Goal: Information Seeking & Learning: Learn about a topic

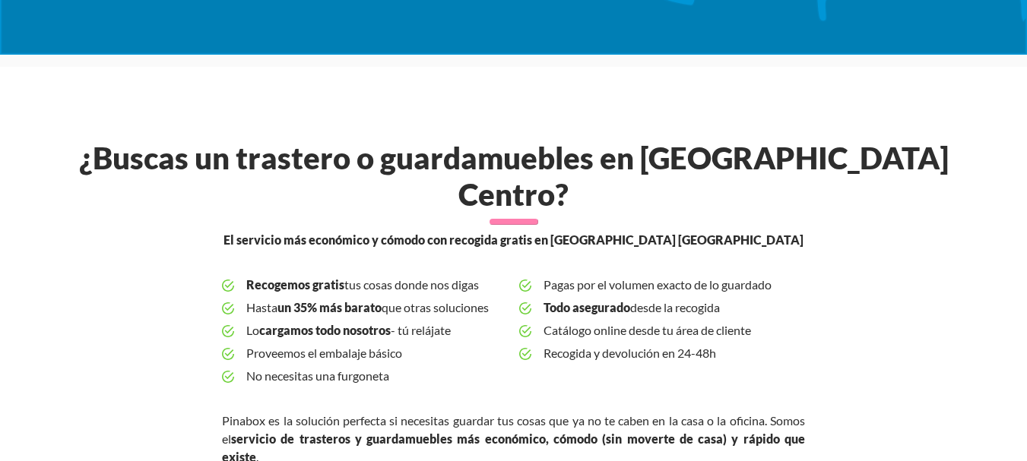
scroll to position [376, 0]
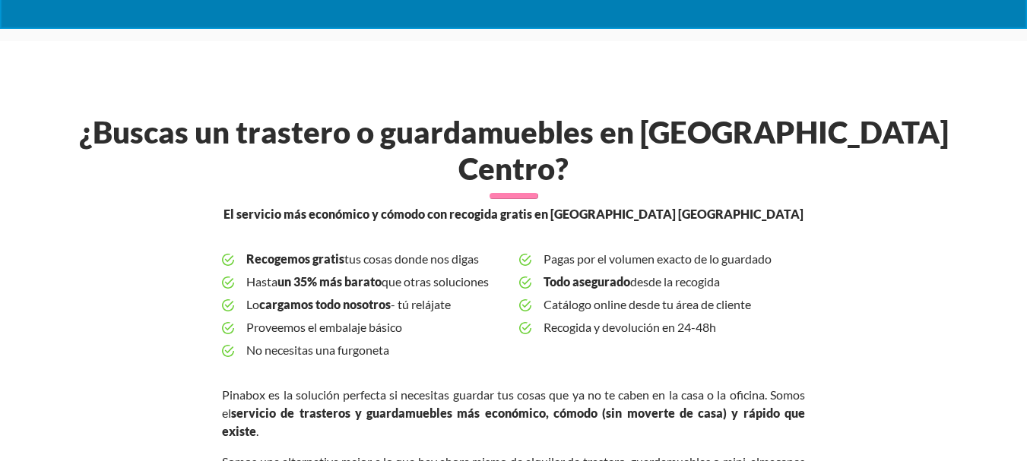
drag, startPoint x: 236, startPoint y: 211, endPoint x: 728, endPoint y: 300, distance: 500.6
click at [728, 300] on div "¿Buscas un trastero o guardamuebles en [GEOGRAPHIC_DATA] Centro? El servicio má…" at bounding box center [514, 402] width 912 height 576
copy ul "Recogemos gratis tus cosas donde nos digas Hasta un 35% más barato que otras so…"
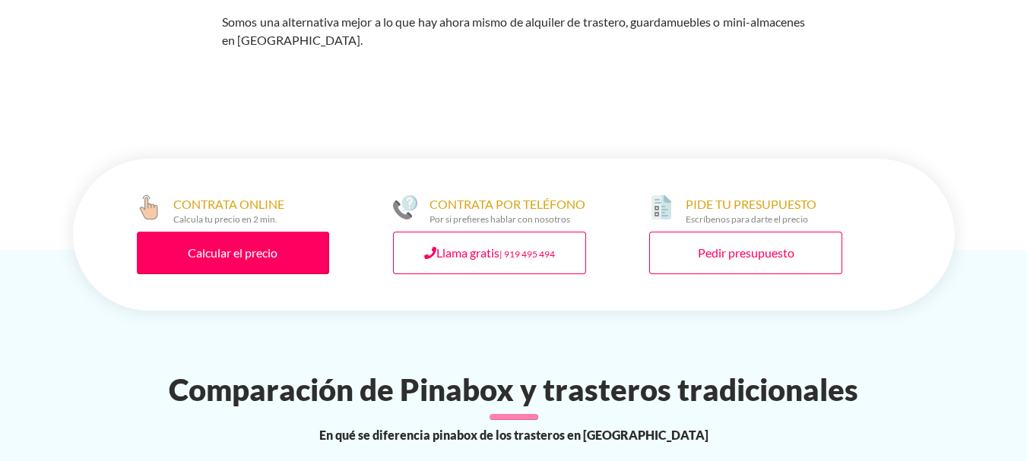
scroll to position [842, 0]
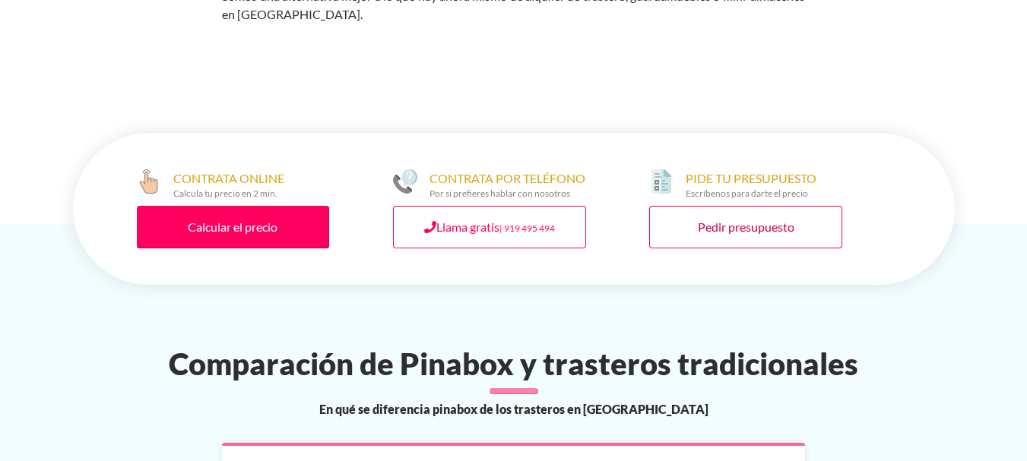
click at [765, 206] on link "Pedir presupuesto" at bounding box center [745, 227] width 193 height 43
click at [727, 206] on link "Pedir presupuesto" at bounding box center [745, 227] width 193 height 43
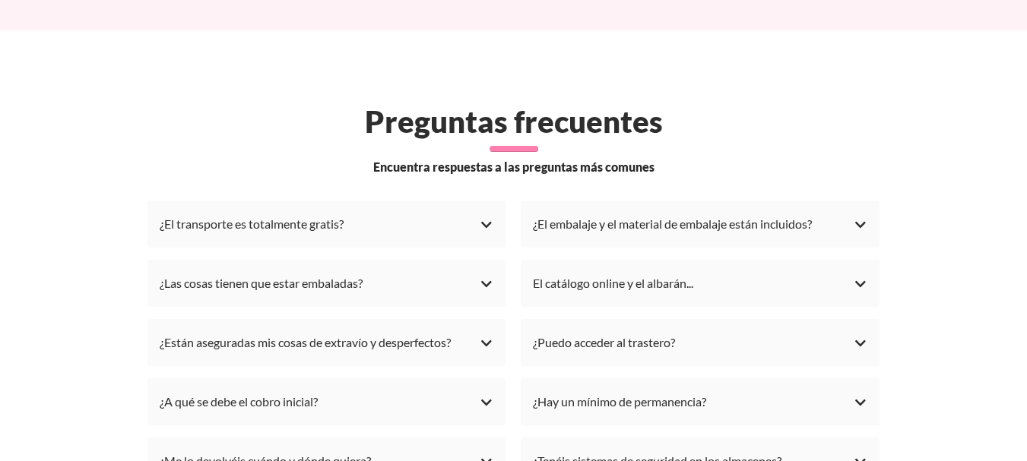
scroll to position [4283, 0]
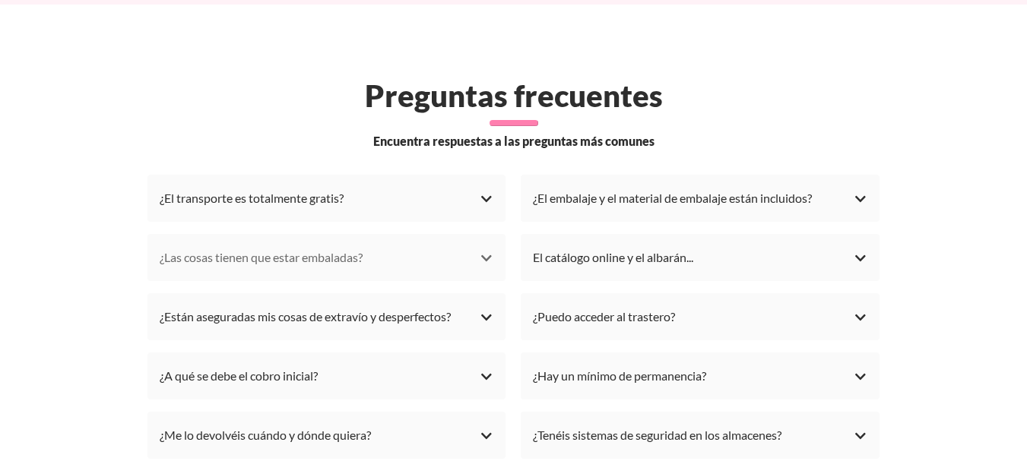
click at [484, 246] on div "¿Las cosas tienen que estar embaladas?" at bounding box center [327, 257] width 334 height 23
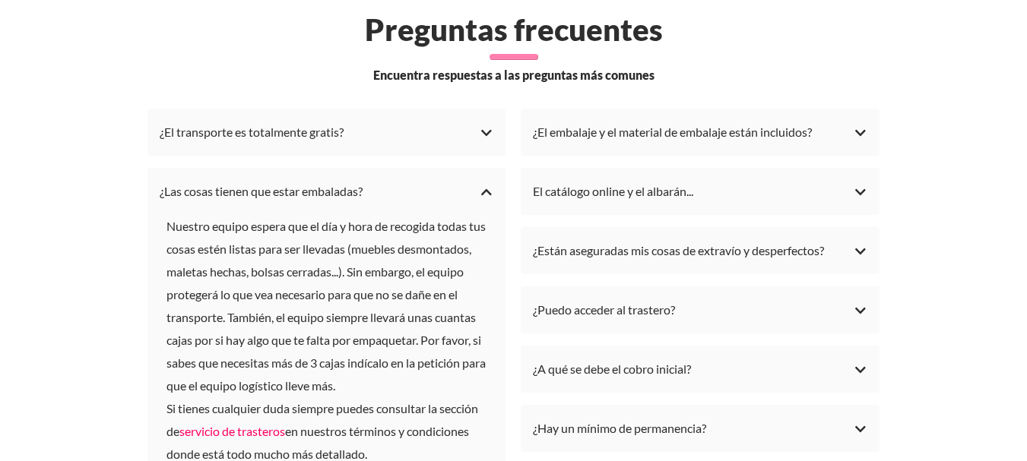
scroll to position [4376, 0]
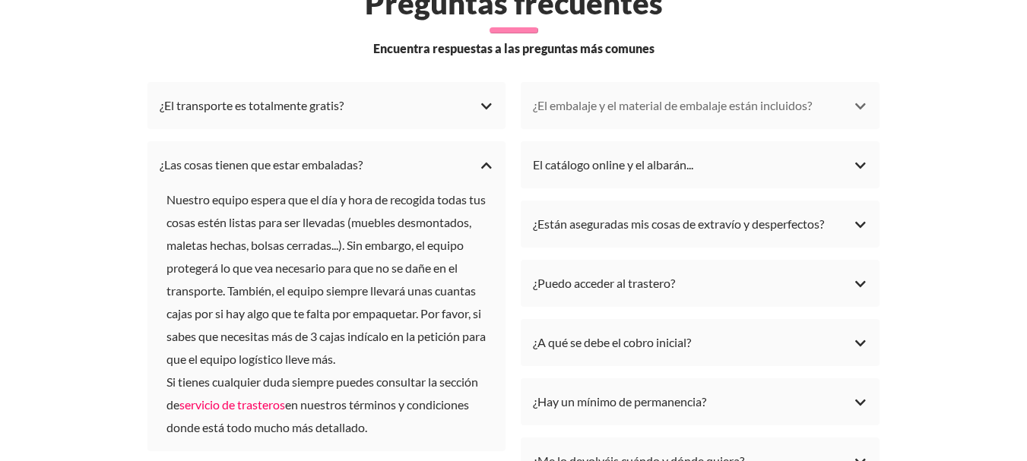
click at [842, 94] on div "¿El embalaje y el material de embalaje están incluidos?" at bounding box center [700, 105] width 334 height 23
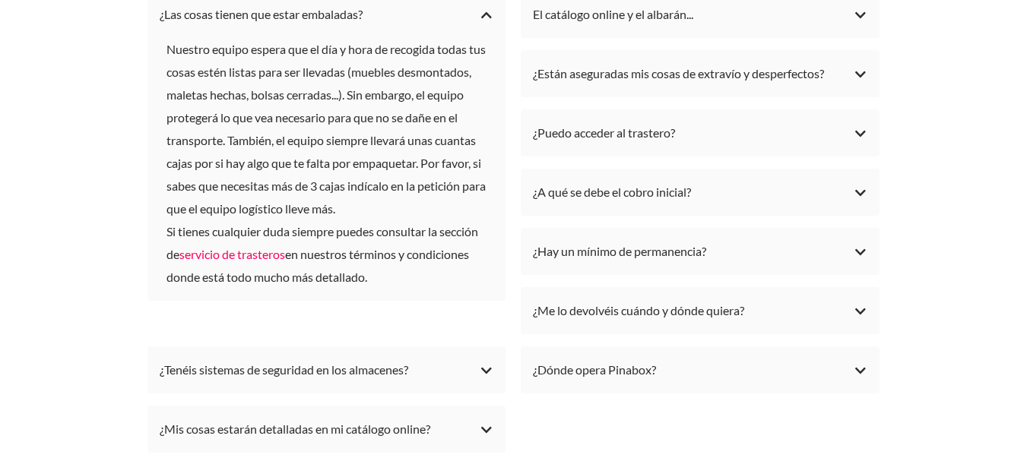
scroll to position [4730, 0]
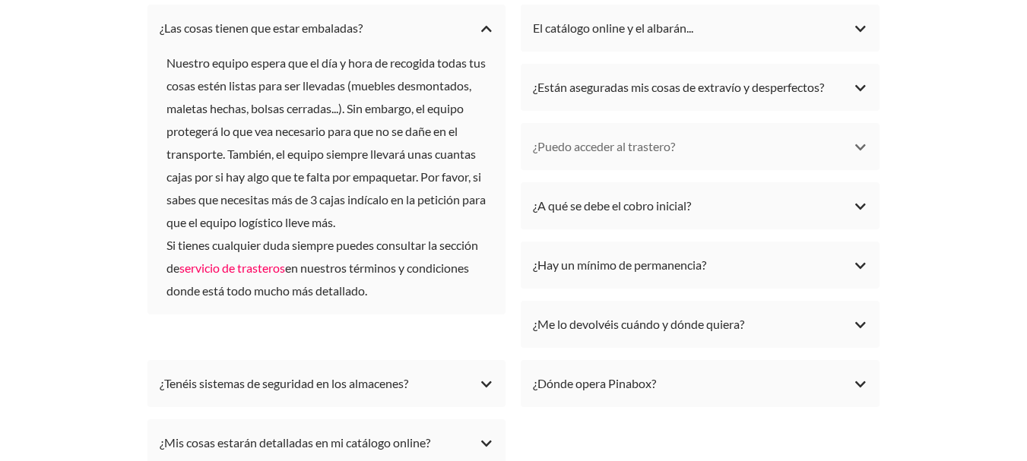
click at [867, 135] on div "¿Puedo acceder al trastero?" at bounding box center [700, 146] width 334 height 23
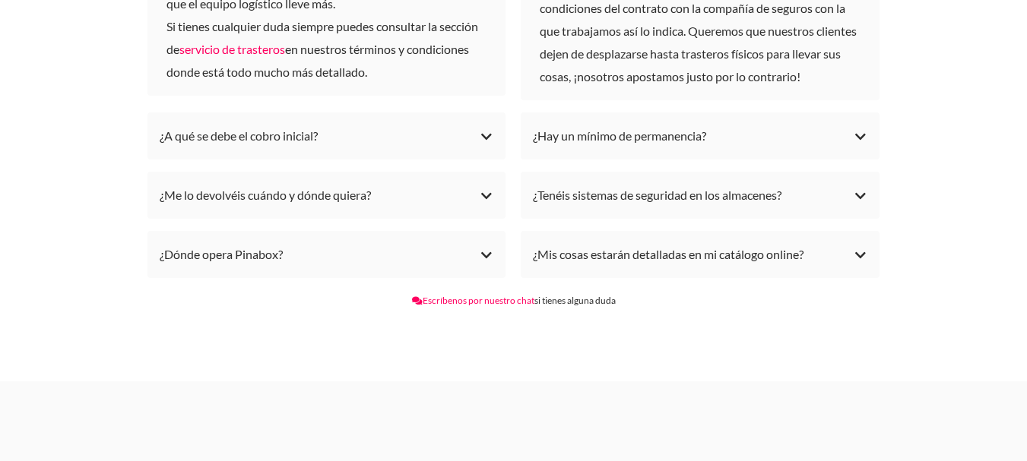
scroll to position [4990, 0]
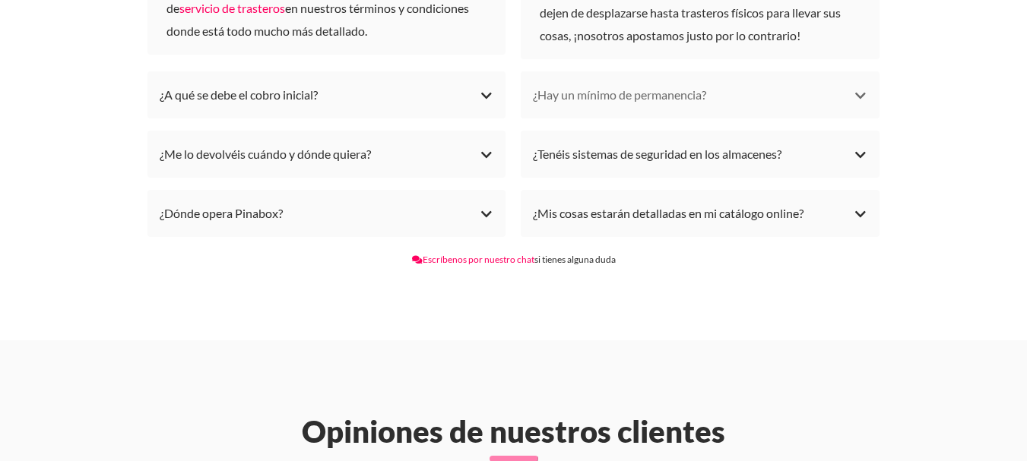
click at [863, 84] on div "¿Hay un mínimo de permanencia?" at bounding box center [700, 95] width 334 height 23
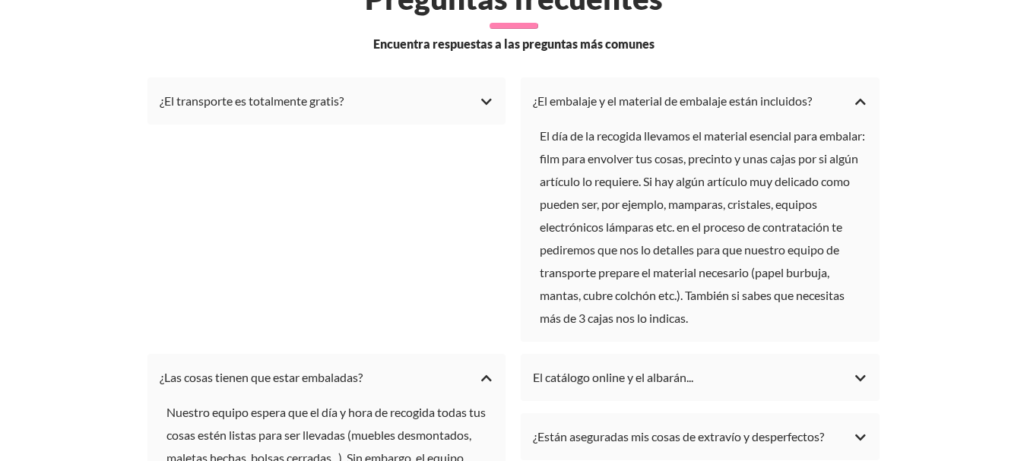
scroll to position [4366, 0]
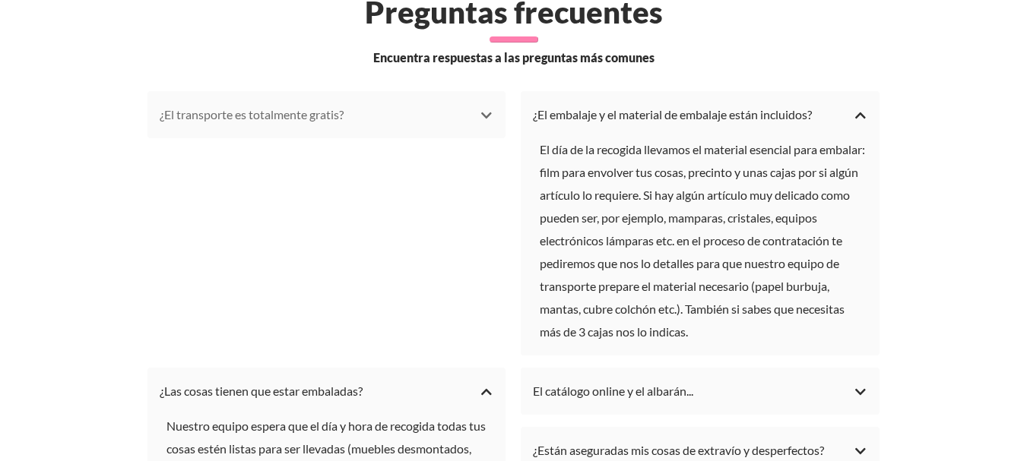
click at [482, 103] on div "¿El transporte es totalmente gratis?" at bounding box center [327, 114] width 334 height 23
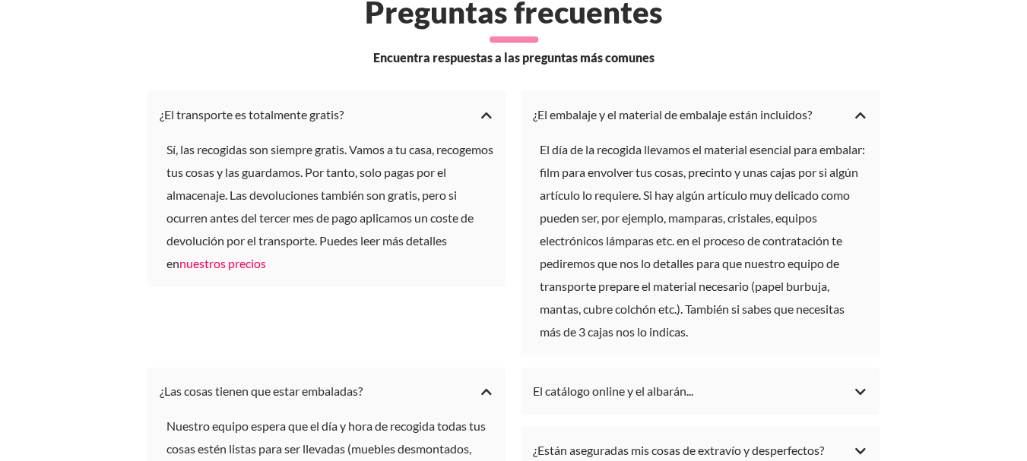
drag, startPoint x: 163, startPoint y: 73, endPoint x: 483, endPoint y: 202, distance: 345.8
click at [483, 202] on li "¿El transporte es totalmente gratis? Sí, las recogidas son siempre gratis. Vamo…" at bounding box center [326, 189] width 359 height 196
copy li "El transporte es totalmente gratis? Sí, las recogidas son siempre gratis. Vamos…"
click at [212, 256] on link "nuestros precios" at bounding box center [222, 263] width 87 height 14
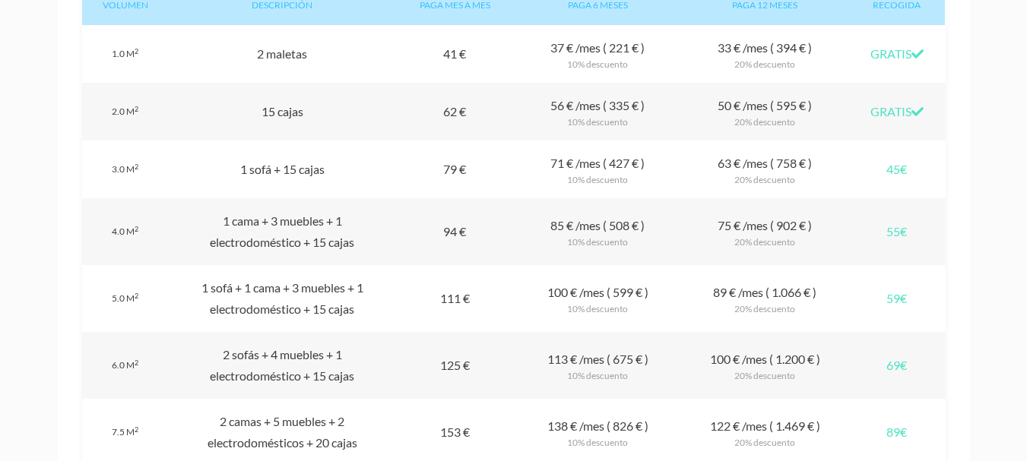
scroll to position [1419, 0]
